Goal: Information Seeking & Learning: Find specific fact

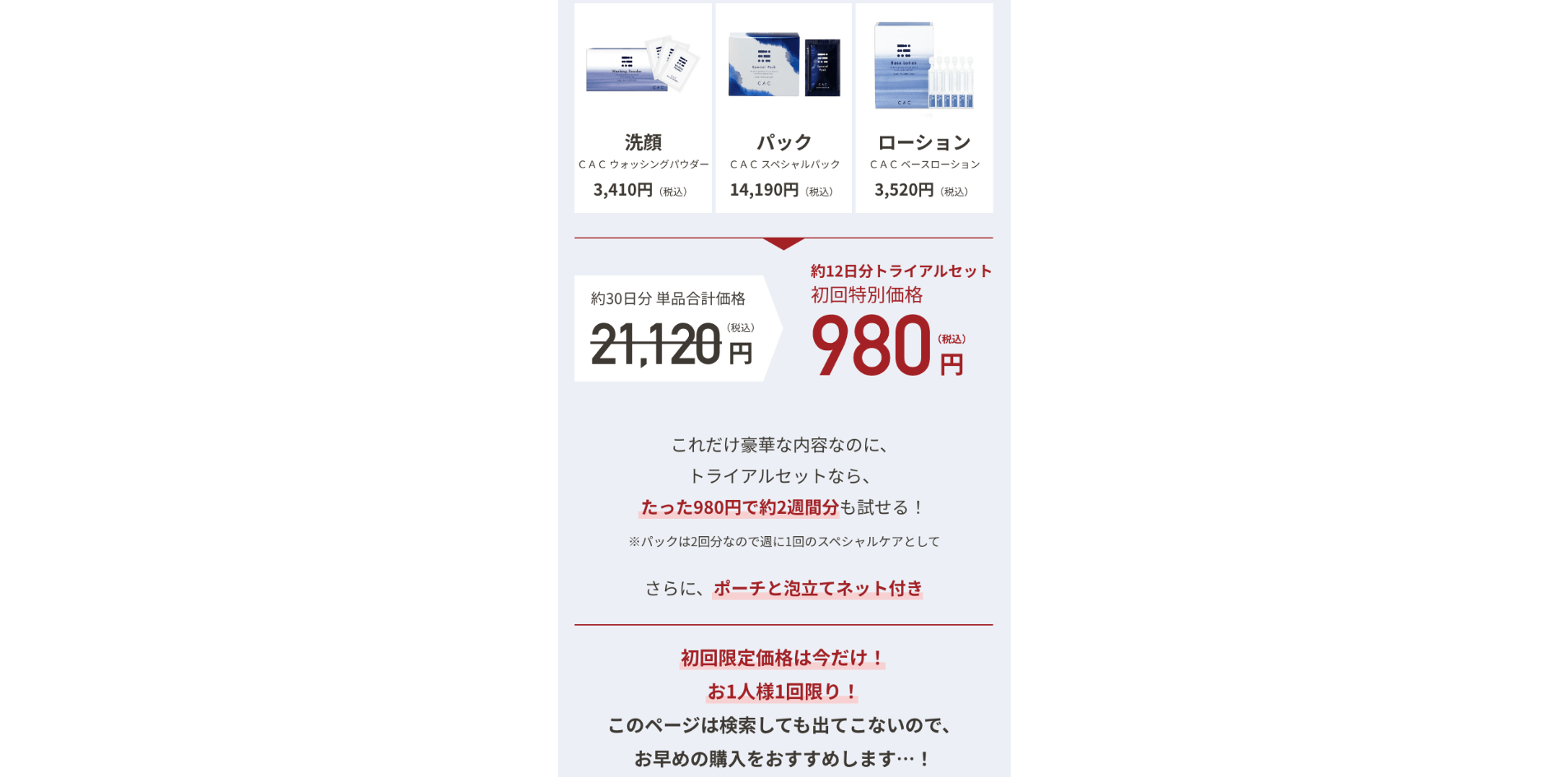
scroll to position [17902, 0]
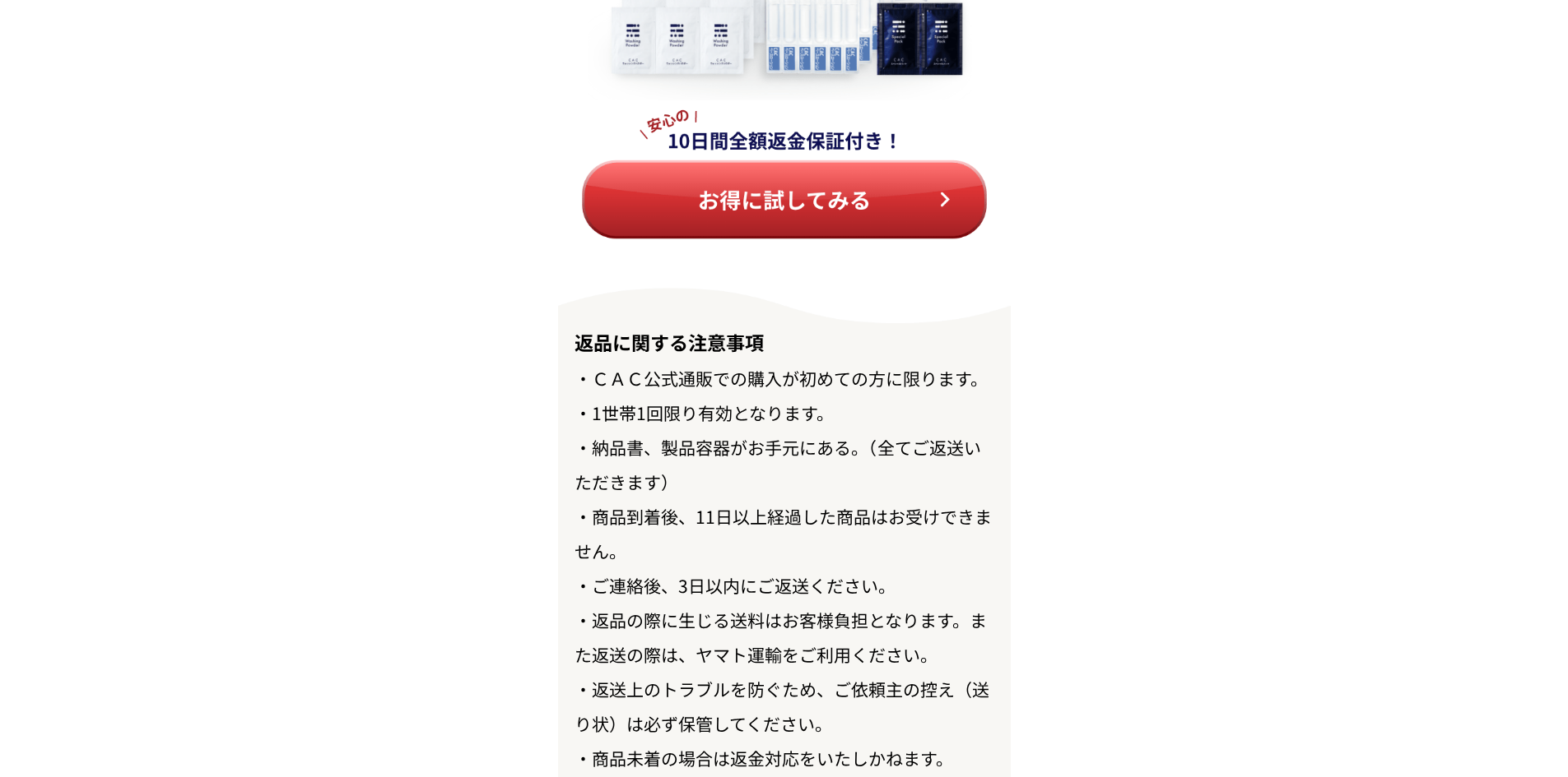
scroll to position [18943, 0]
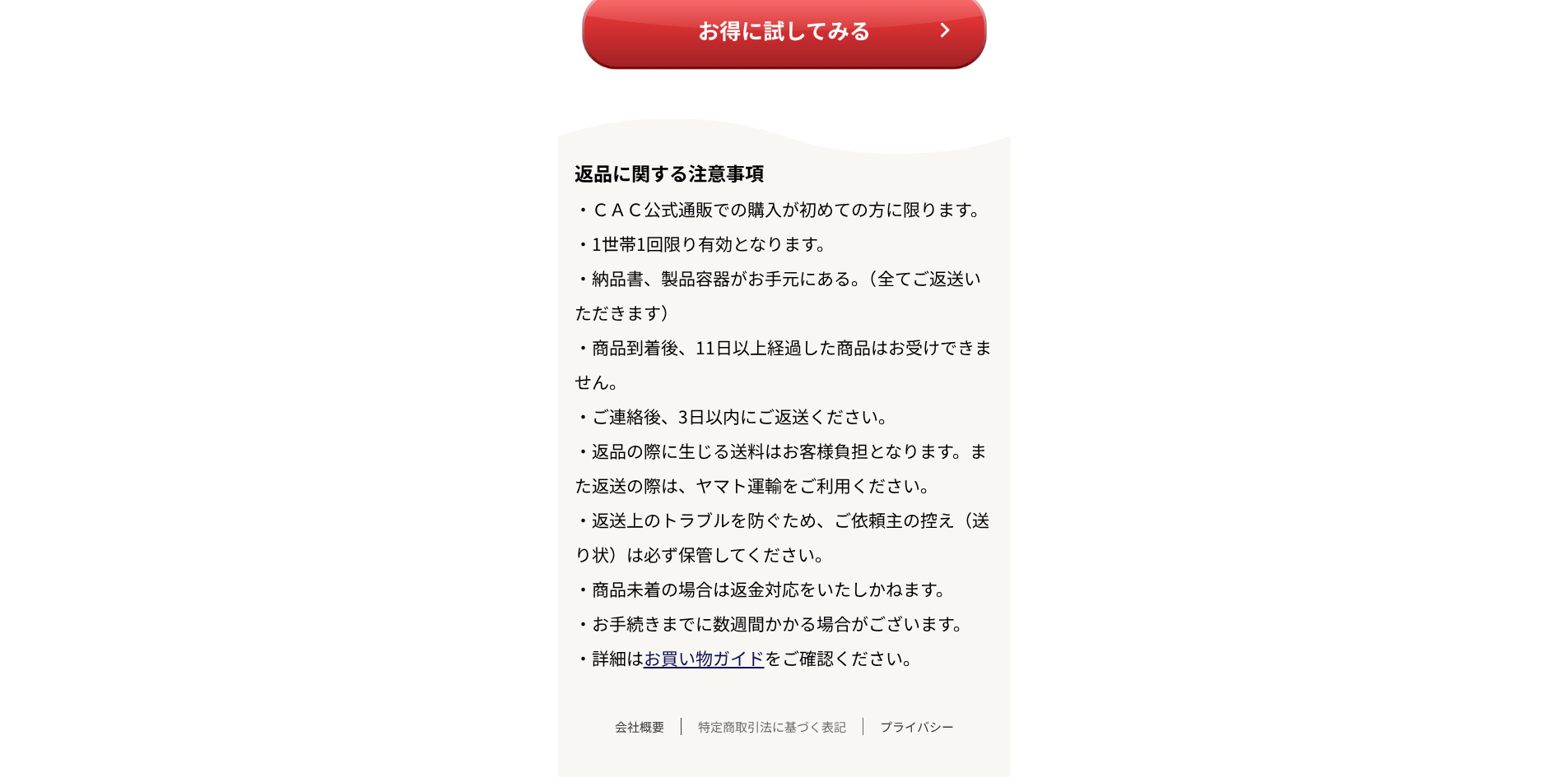
click at [779, 732] on link "特定商取引法に基づく表記" at bounding box center [772, 727] width 182 height 17
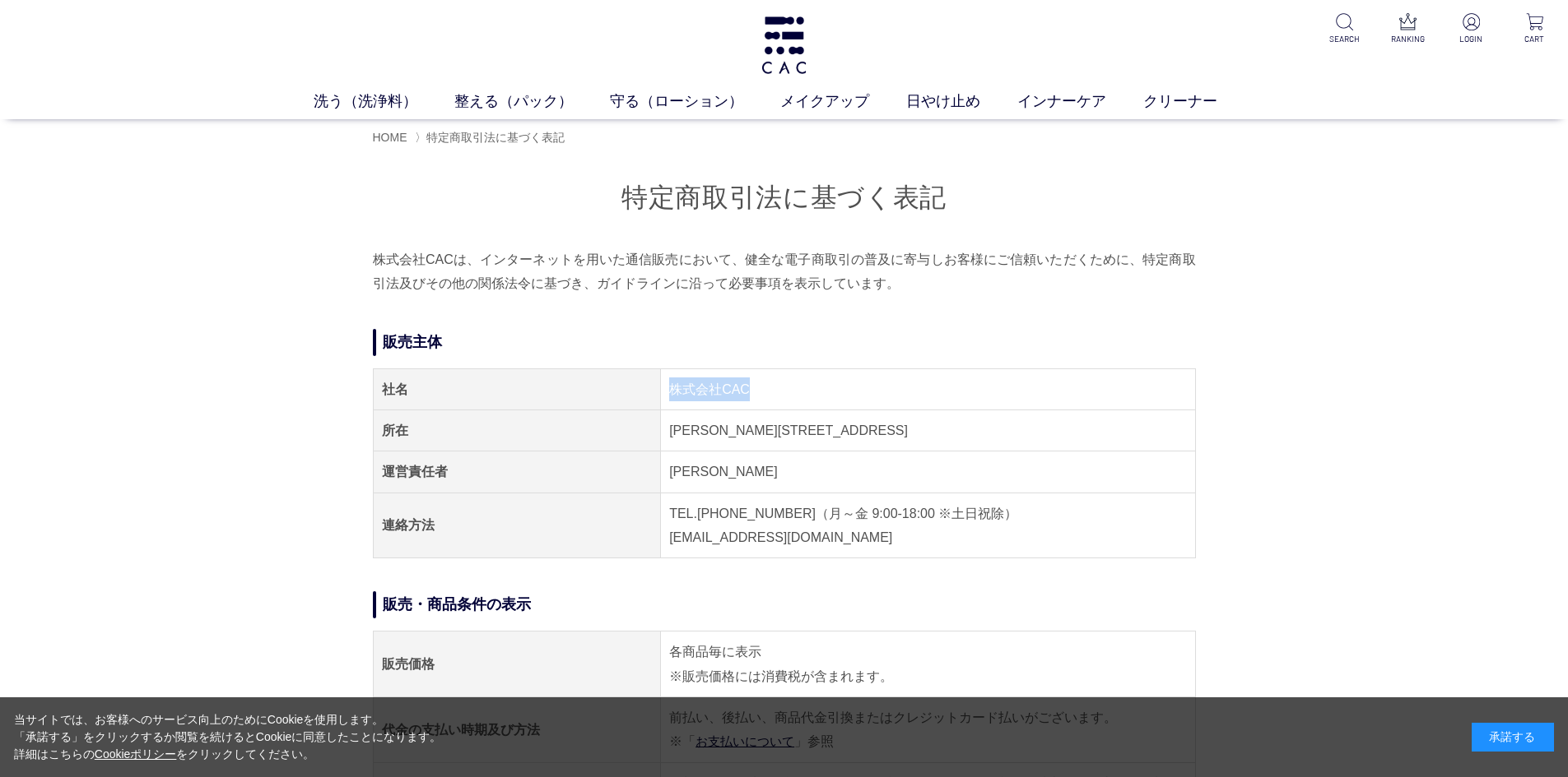
drag, startPoint x: 752, startPoint y: 392, endPoint x: 664, endPoint y: 372, distance: 90.2
click at [664, 372] on td "株式会社CAC" at bounding box center [928, 389] width 534 height 41
copy td "株式会社CAC"
